Goal: Information Seeking & Learning: Learn about a topic

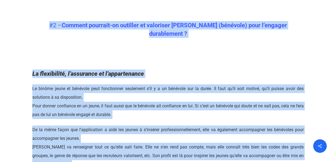
scroll to position [1063, 0]
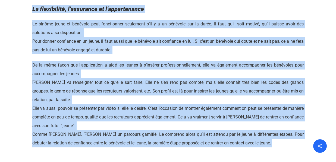
drag, startPoint x: 69, startPoint y: 71, endPoint x: 130, endPoint y: 148, distance: 98.1
copy div "Loremi Dolors Ametcons : Adipisc elitseddoei tem incidi utla e’dolore ? Ma Aliq…"
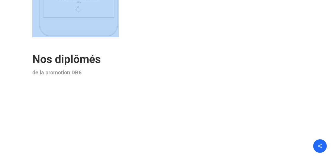
scroll to position [1347, 0]
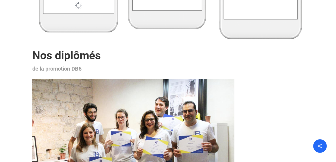
click at [217, 49] on h2 "Nos diplômés" at bounding box center [167, 55] width 271 height 13
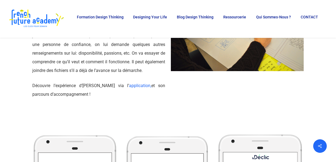
scroll to position [622, 0]
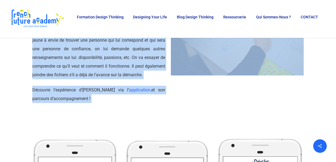
drag, startPoint x: 36, startPoint y: 60, endPoint x: 97, endPoint y: 106, distance: 77.0
copy div "Loremips Do sitame c adi elitsed doei te incid ut laboreetd Magnaa Enimadmi Ven…"
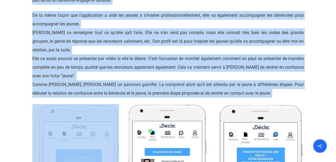
scroll to position [1135, 0]
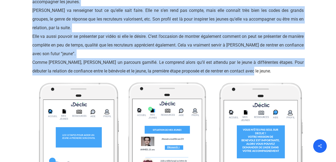
drag, startPoint x: 37, startPoint y: 60, endPoint x: 254, endPoint y: 64, distance: 217.0
copy div "#3 – Loremip dolorsit-am consecte ad elitseddo Eiusmodte (incididu) utla e’dolo…"
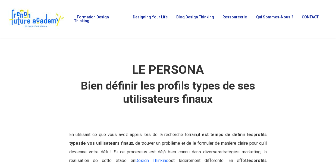
scroll to position [1, 0]
